Goal: Browse casually

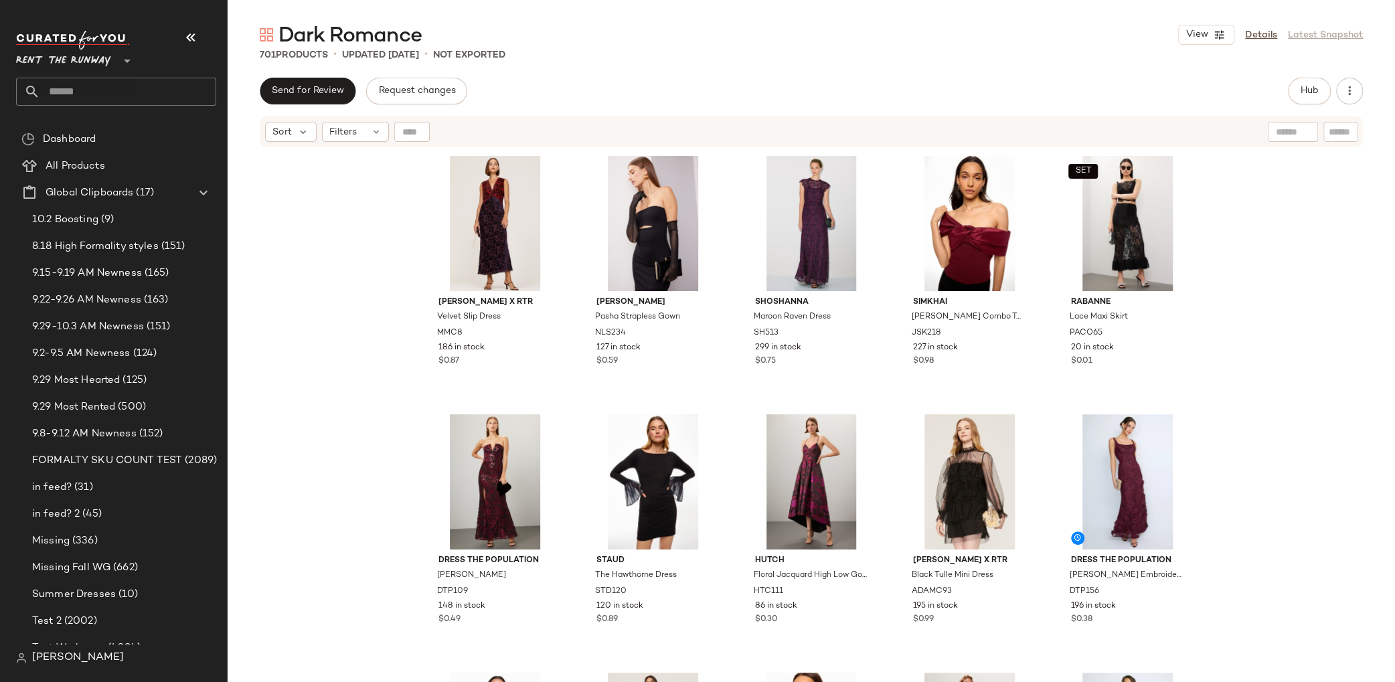
click at [1248, 244] on div "[PERSON_NAME] x RTR Velvet Slip Dress MMC8 186 in stock $0.87 [PERSON_NAME] Str…" at bounding box center [812, 432] width 1168 height 567
click at [396, 327] on div "[PERSON_NAME] x RTR Velvet Slip Dress MMC8 186 in stock $0.87 [PERSON_NAME] Str…" at bounding box center [812, 432] width 1168 height 567
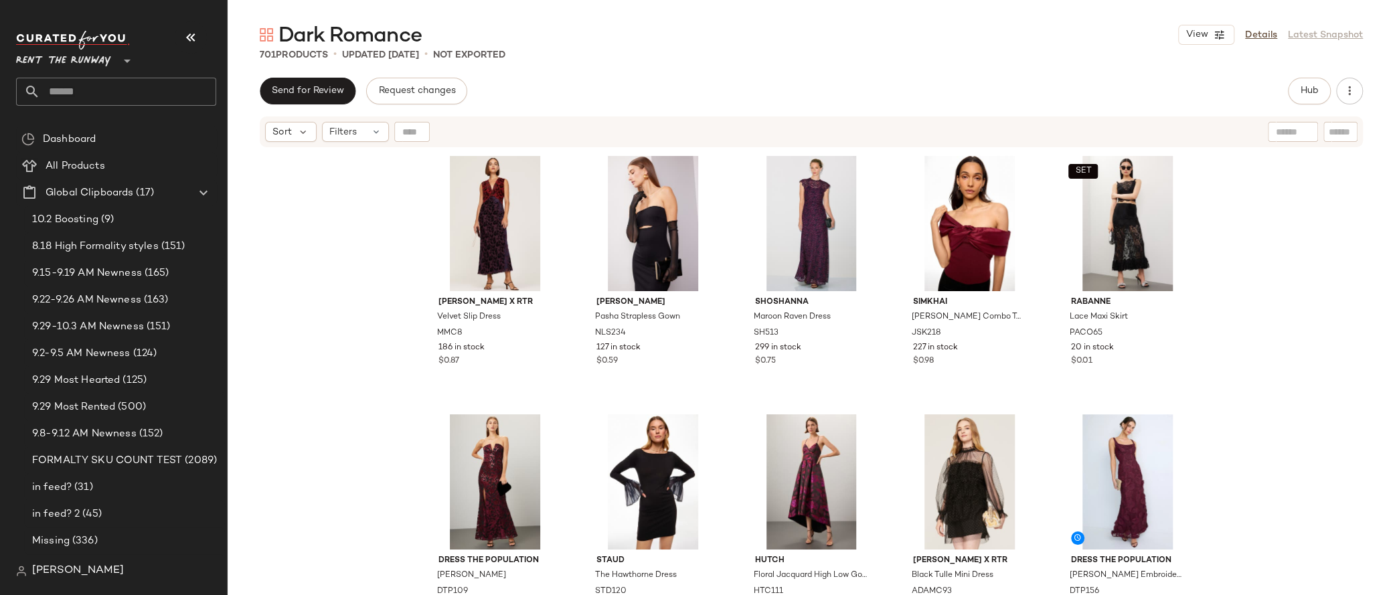
click at [1248, 294] on div "[PERSON_NAME] x RTR Velvet Slip Dress MMC8 186 in stock $0.87 [PERSON_NAME] Str…" at bounding box center [812, 389] width 1168 height 480
click at [338, 242] on div "[PERSON_NAME] x RTR Velvet Slip Dress MMC8 186 in stock $0.87 [PERSON_NAME] Str…" at bounding box center [812, 389] width 1168 height 480
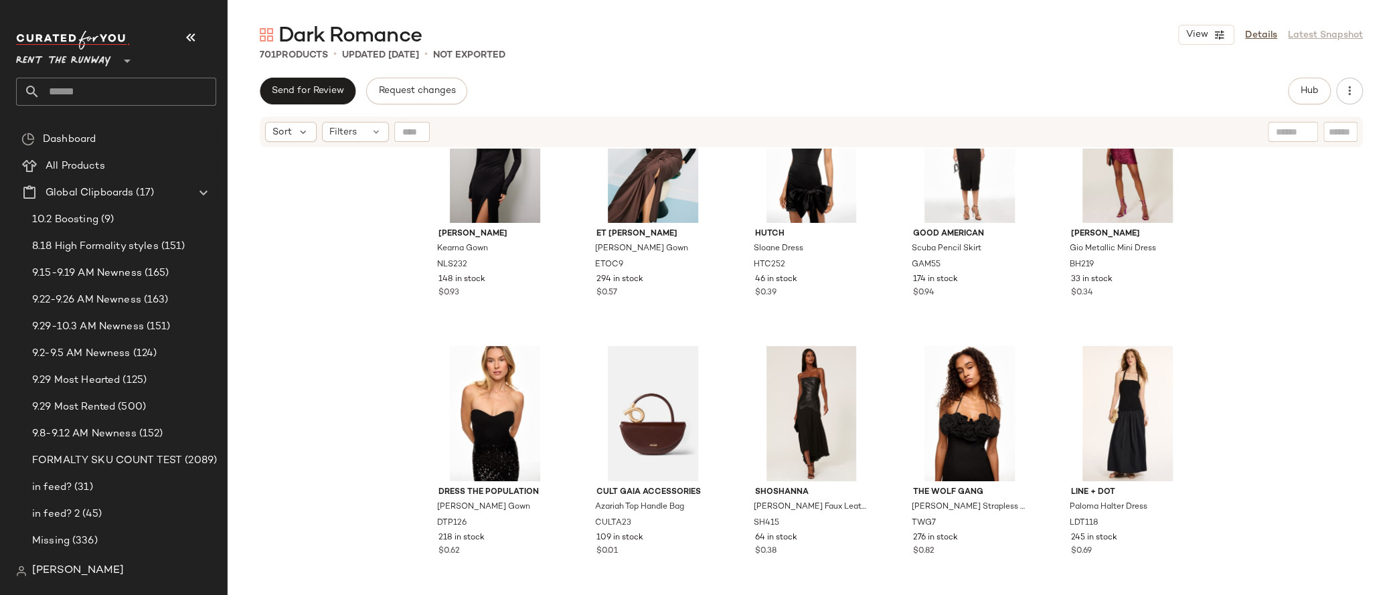
scroll to position [7745, 0]
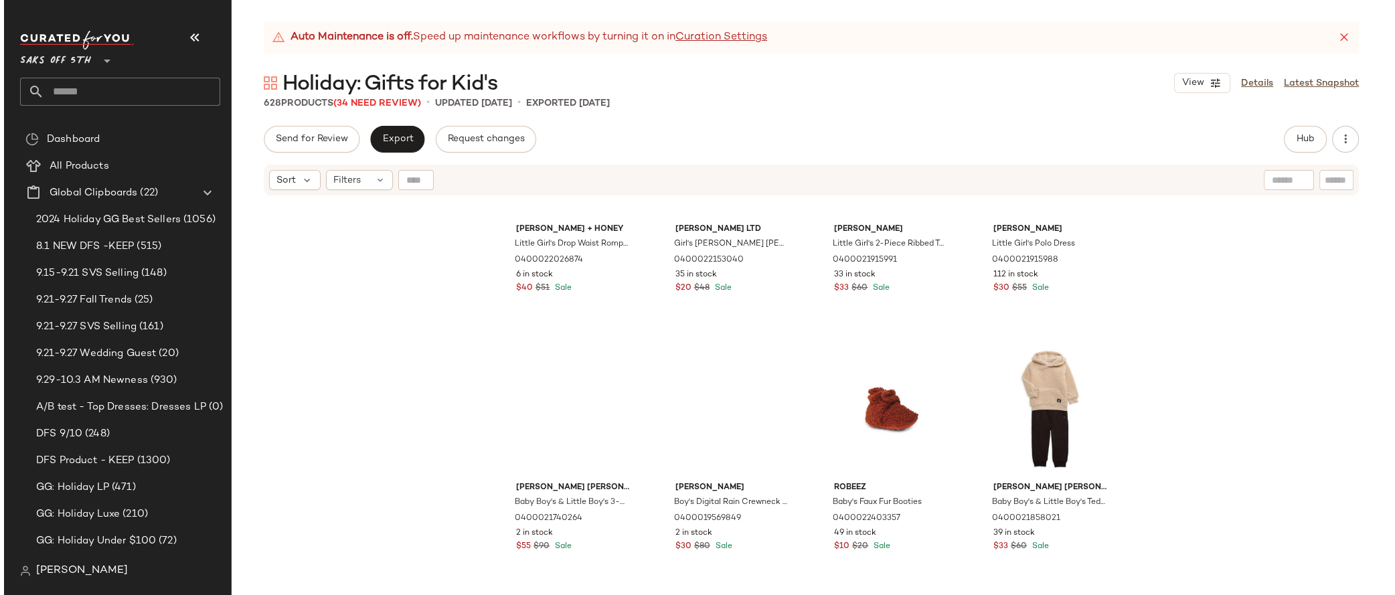
scroll to position [2716, 0]
